Goal: Task Accomplishment & Management: Use online tool/utility

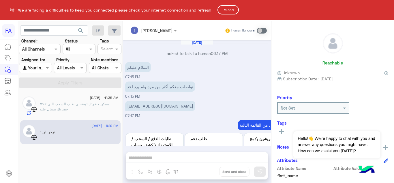
scroll to position [144, 0]
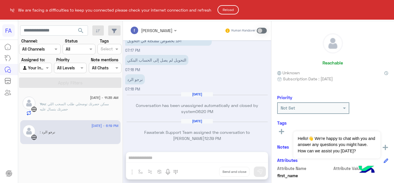
click at [72, 106] on html "FA We are facing a difficulties to keep you connected please check your interne…" at bounding box center [197, 91] width 394 height 183
click at [233, 9] on button "Reload" at bounding box center [228, 9] width 21 height 9
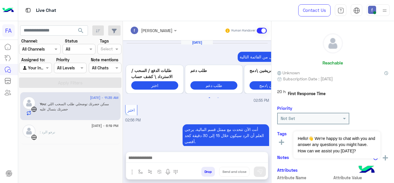
scroll to position [141, 0]
